Goal: Information Seeking & Learning: Check status

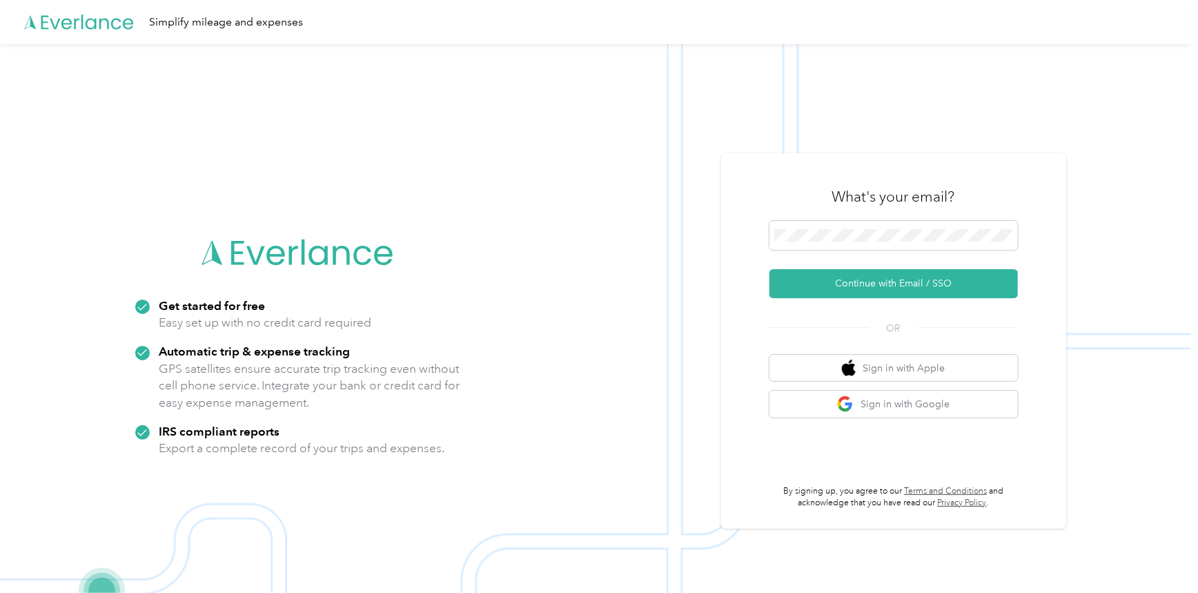
click at [868, 282] on button "Continue with Email / SSO" at bounding box center [893, 283] width 248 height 29
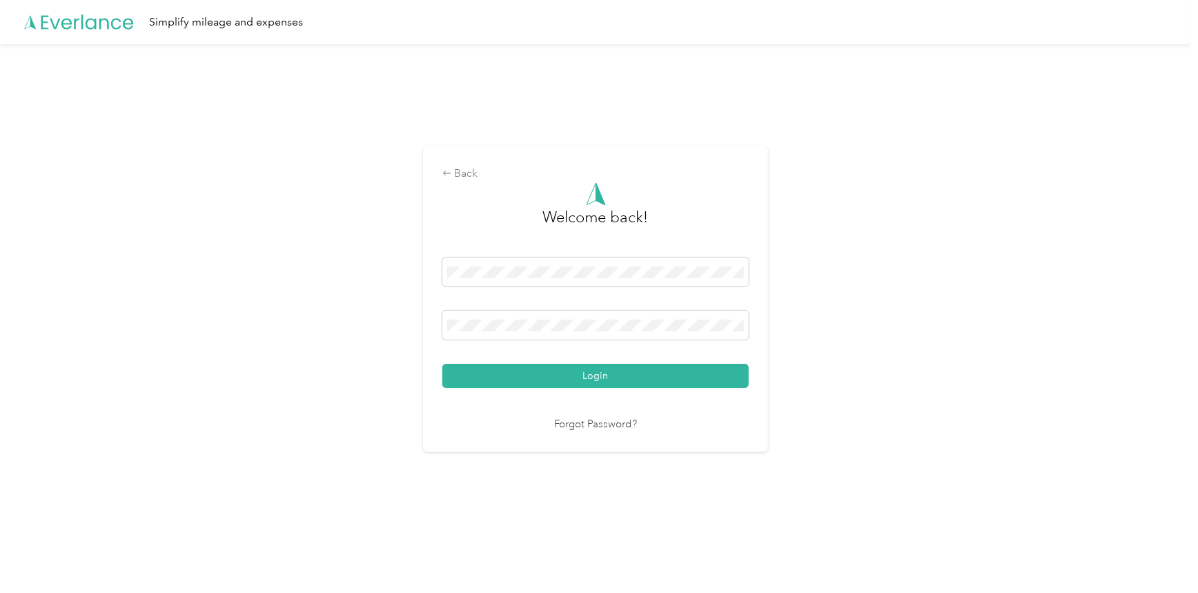
click at [559, 370] on button "Login" at bounding box center [595, 376] width 306 height 24
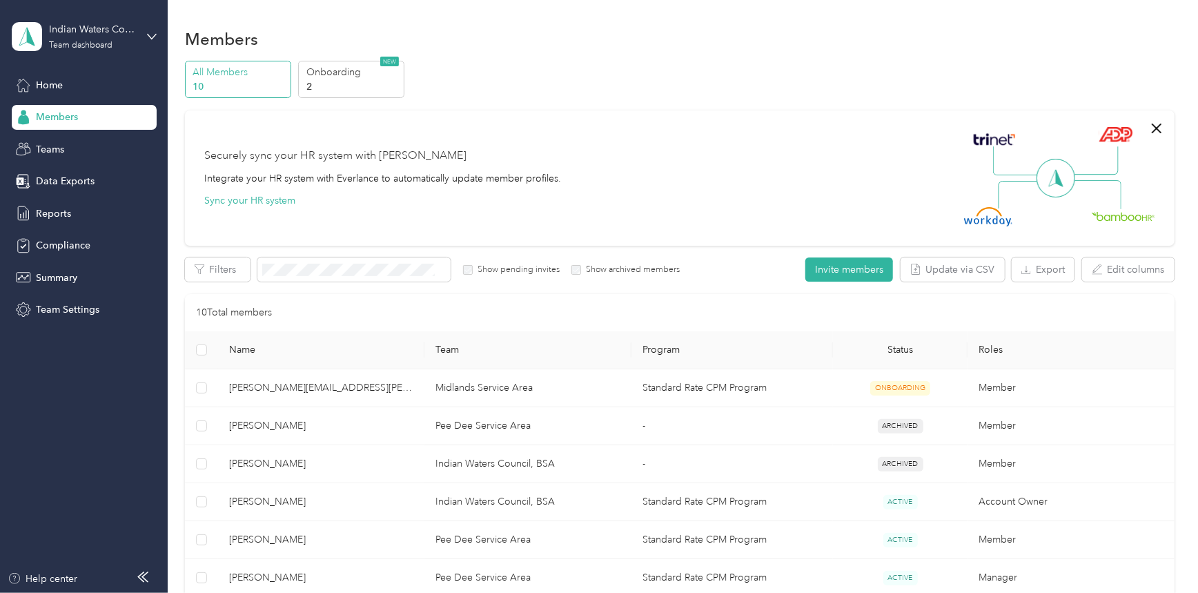
click at [63, 213] on span "Reports" at bounding box center [53, 213] width 35 height 14
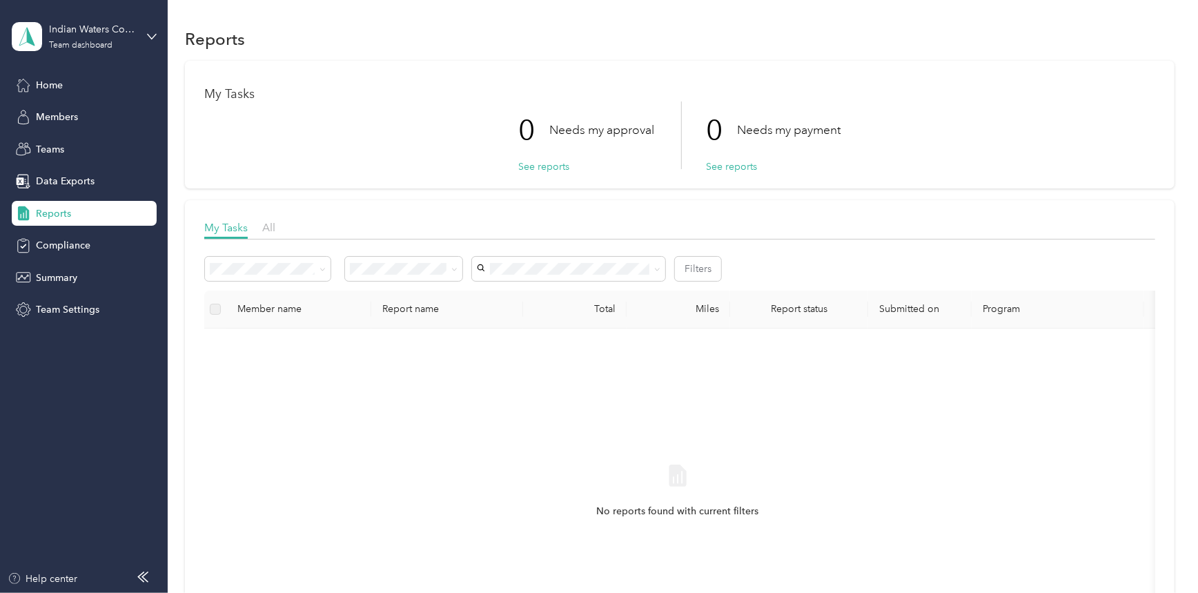
click at [253, 228] on div "My Tasks All" at bounding box center [679, 229] width 951 height 20
click at [279, 230] on div "My Tasks All" at bounding box center [679, 229] width 951 height 20
click at [271, 230] on span "All" at bounding box center [268, 227] width 13 height 13
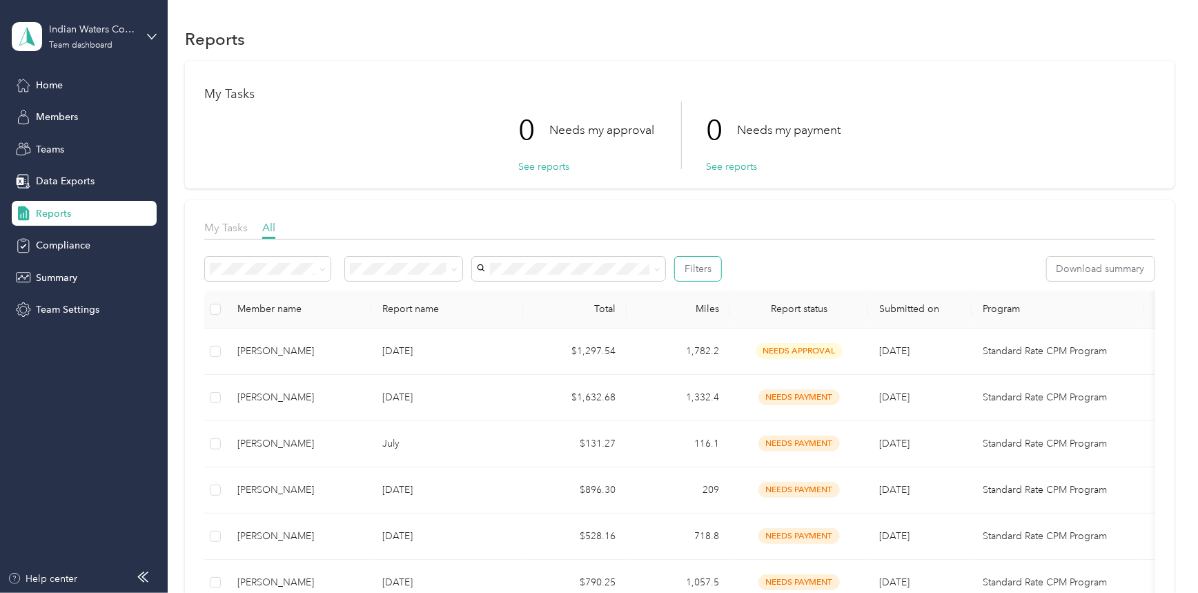
click at [706, 267] on button "Filters" at bounding box center [698, 269] width 46 height 24
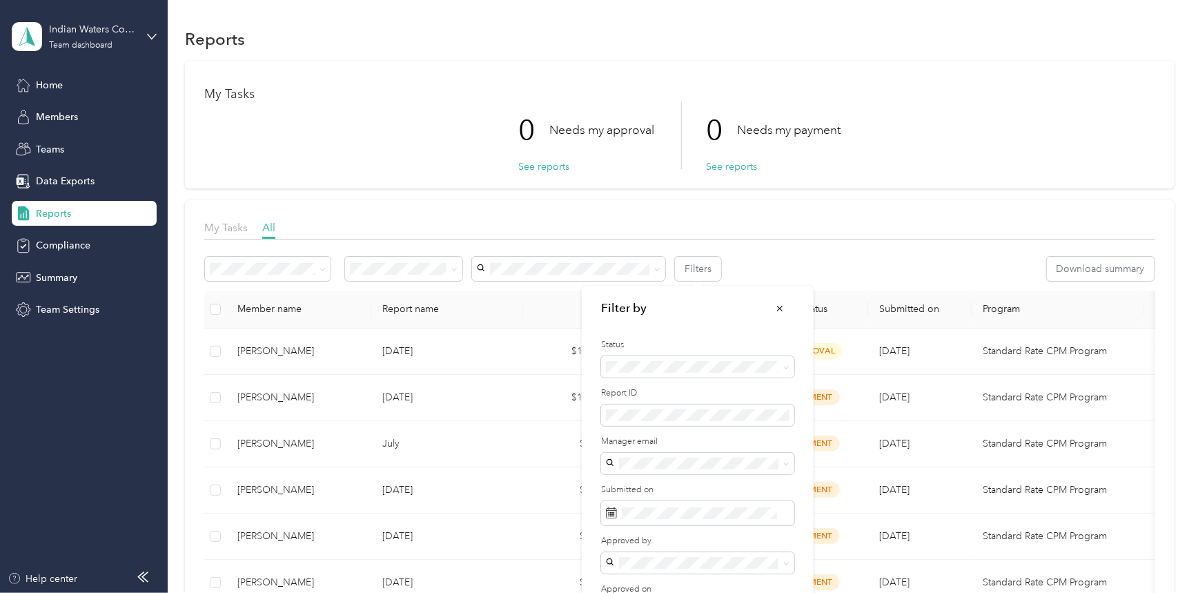
click at [689, 519] on span at bounding box center [697, 513] width 193 height 24
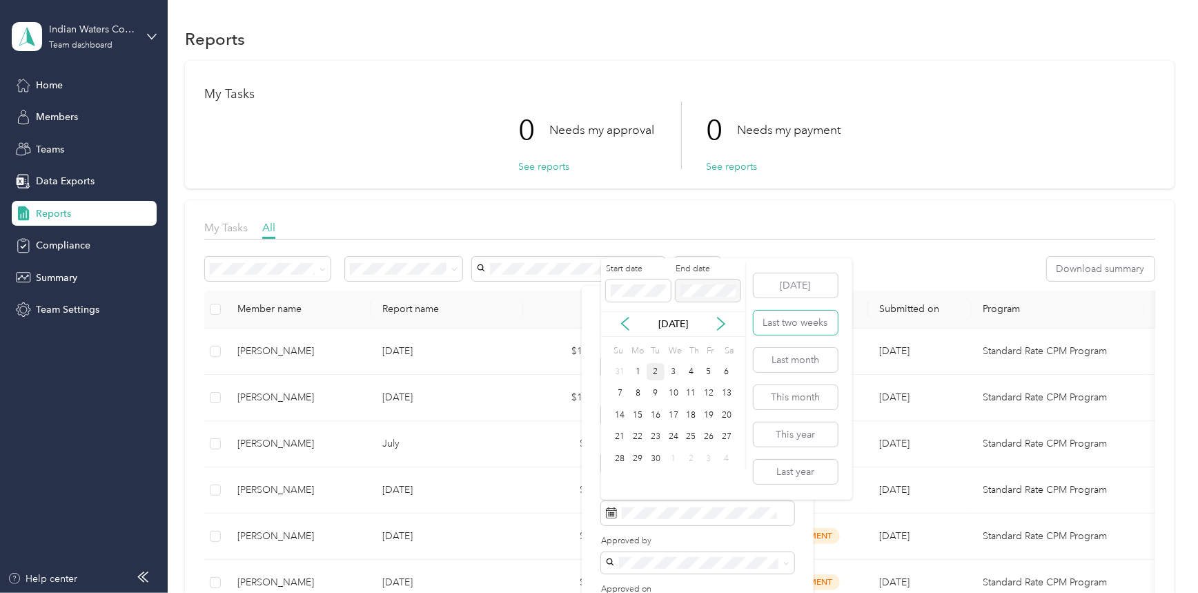
click at [822, 326] on button "Last two weeks" at bounding box center [796, 323] width 84 height 24
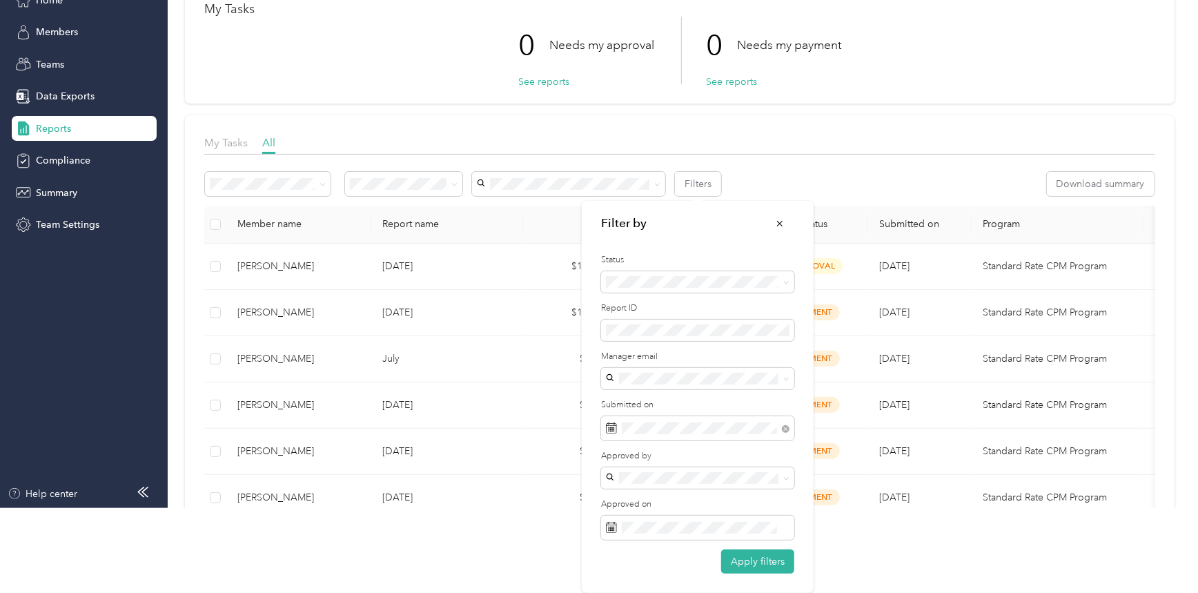
click at [768, 559] on button "Apply filters" at bounding box center [757, 561] width 73 height 24
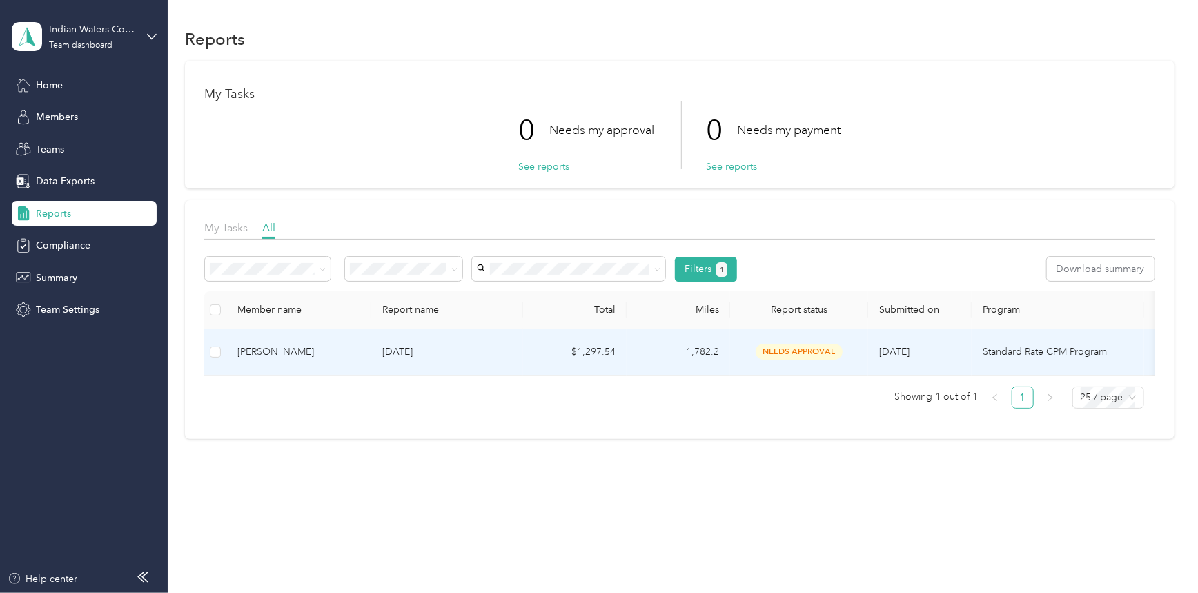
click at [635, 357] on td "1,782.2" at bounding box center [679, 352] width 104 height 46
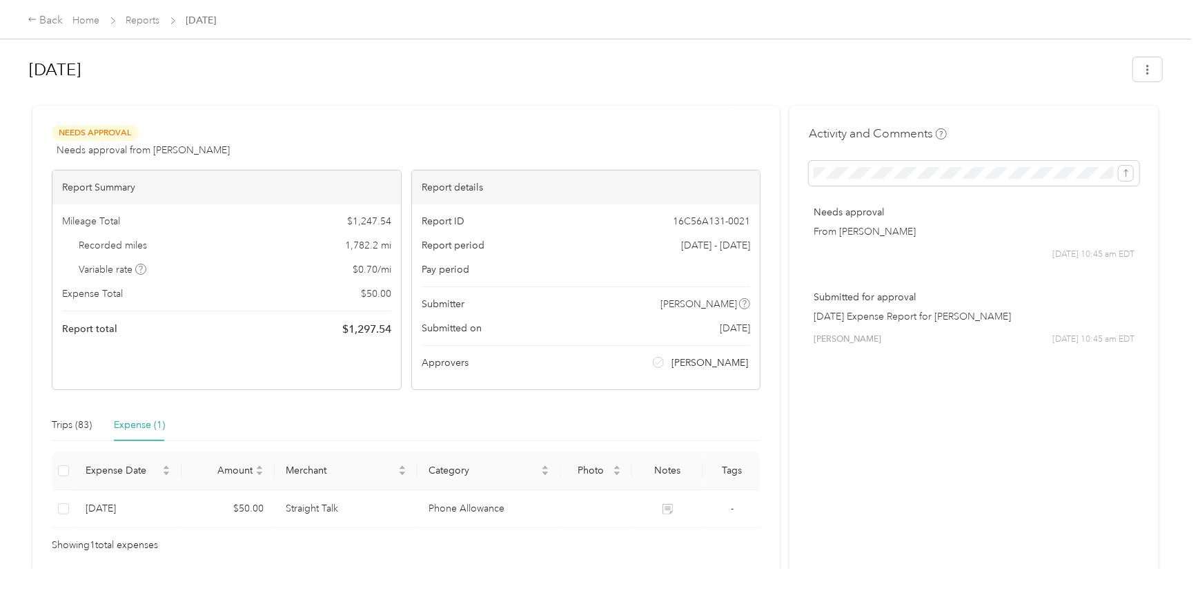
click at [41, 20] on div "Back" at bounding box center [46, 20] width 36 height 17
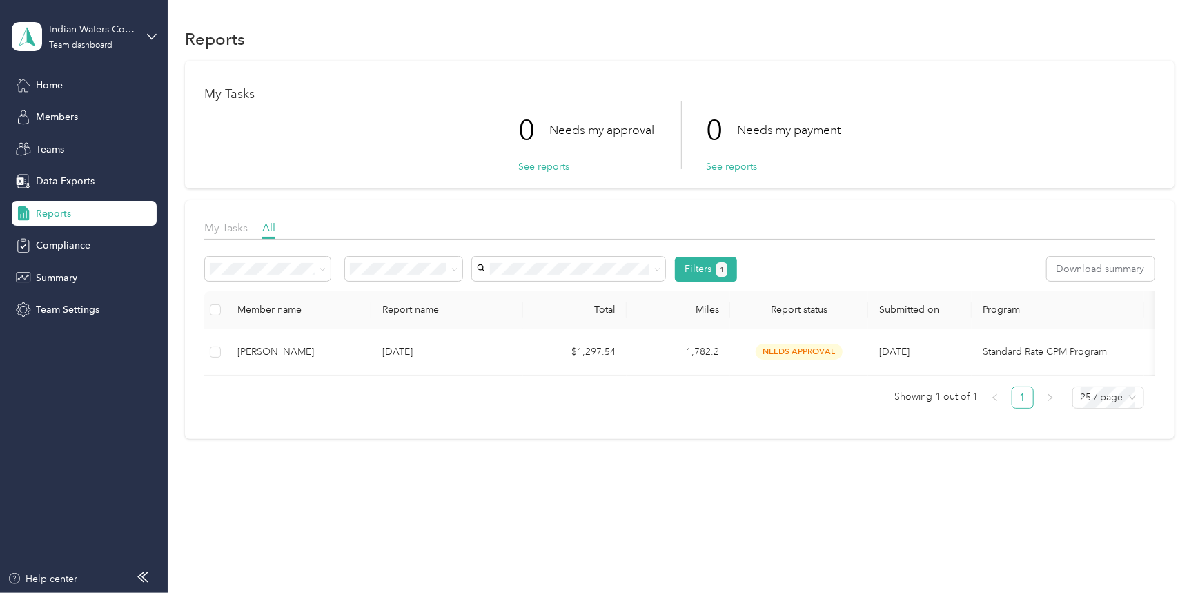
click at [720, 271] on span "1" at bounding box center [722, 270] width 4 height 12
